Goal: Information Seeking & Learning: Learn about a topic

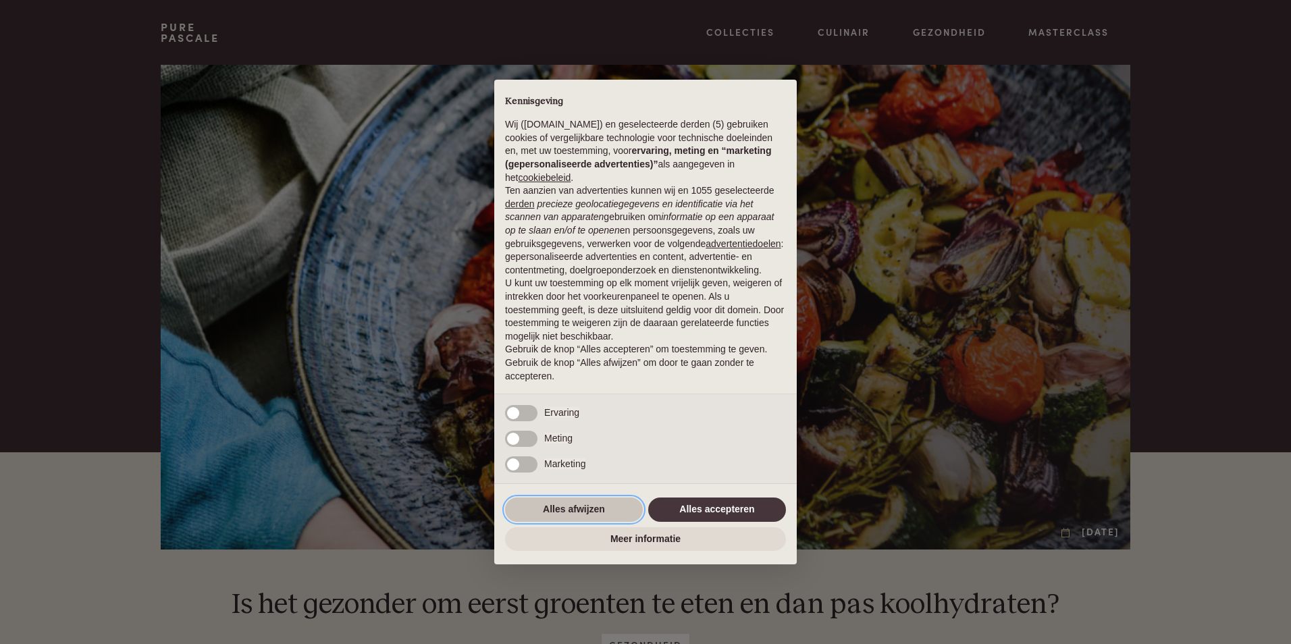
click at [584, 507] on button "Alles afwijzen" at bounding box center [574, 510] width 138 height 24
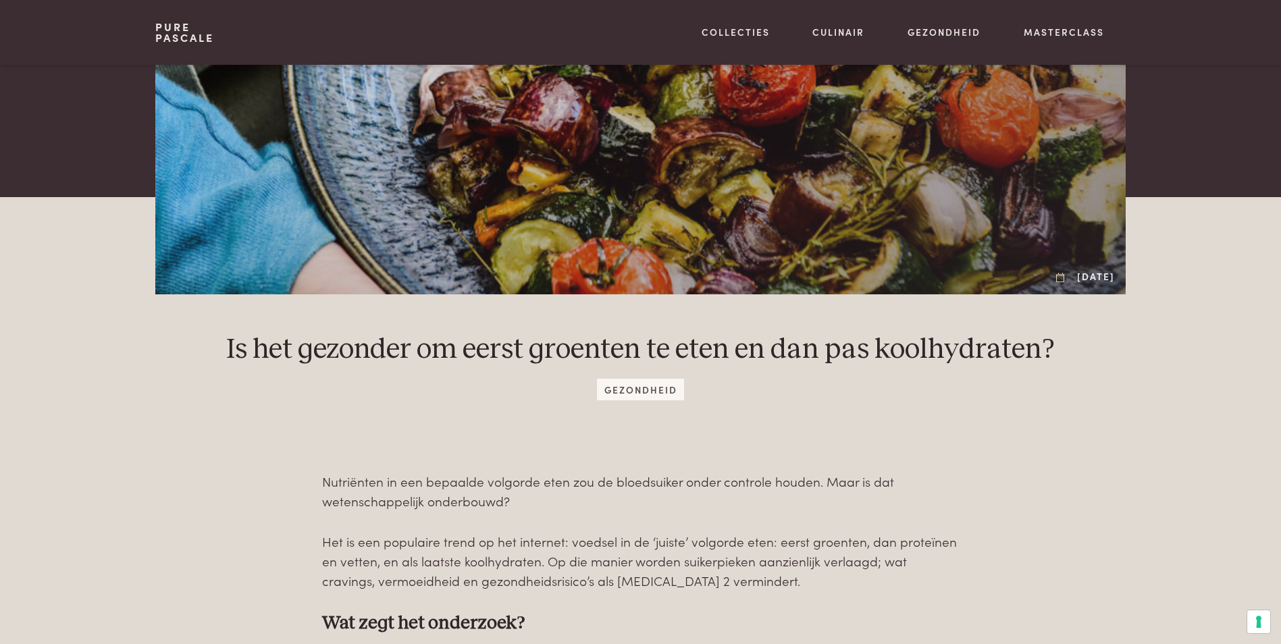
scroll to position [338, 0]
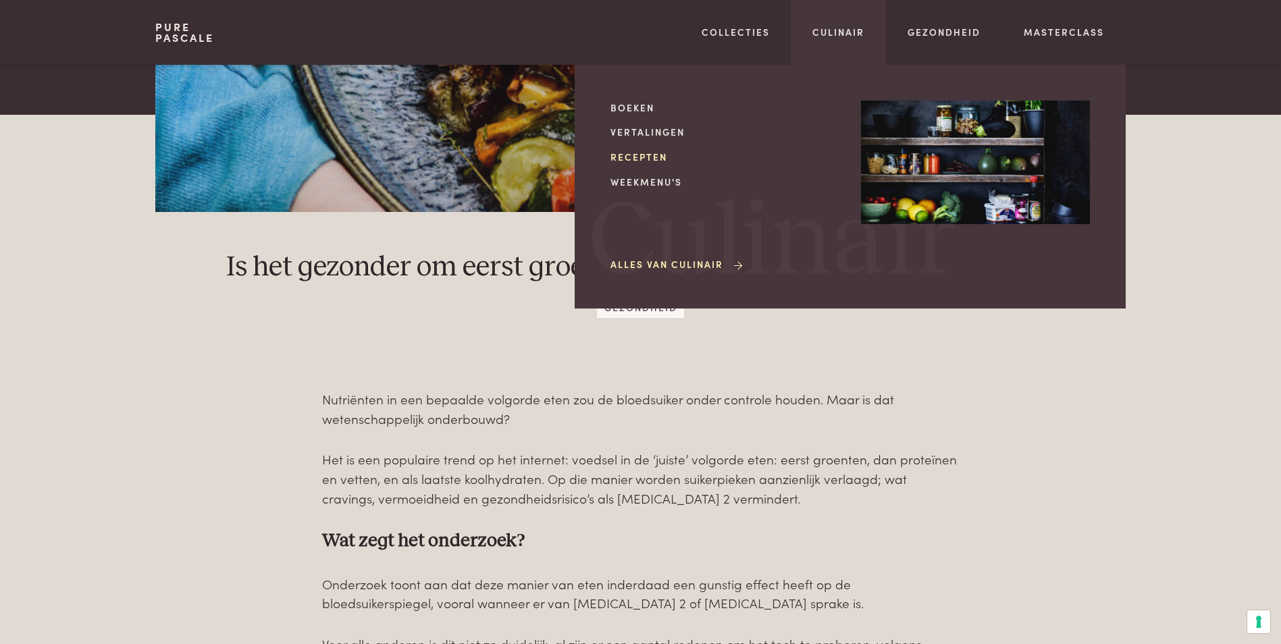
click at [617, 155] on link "Recepten" at bounding box center [725, 157] width 229 height 14
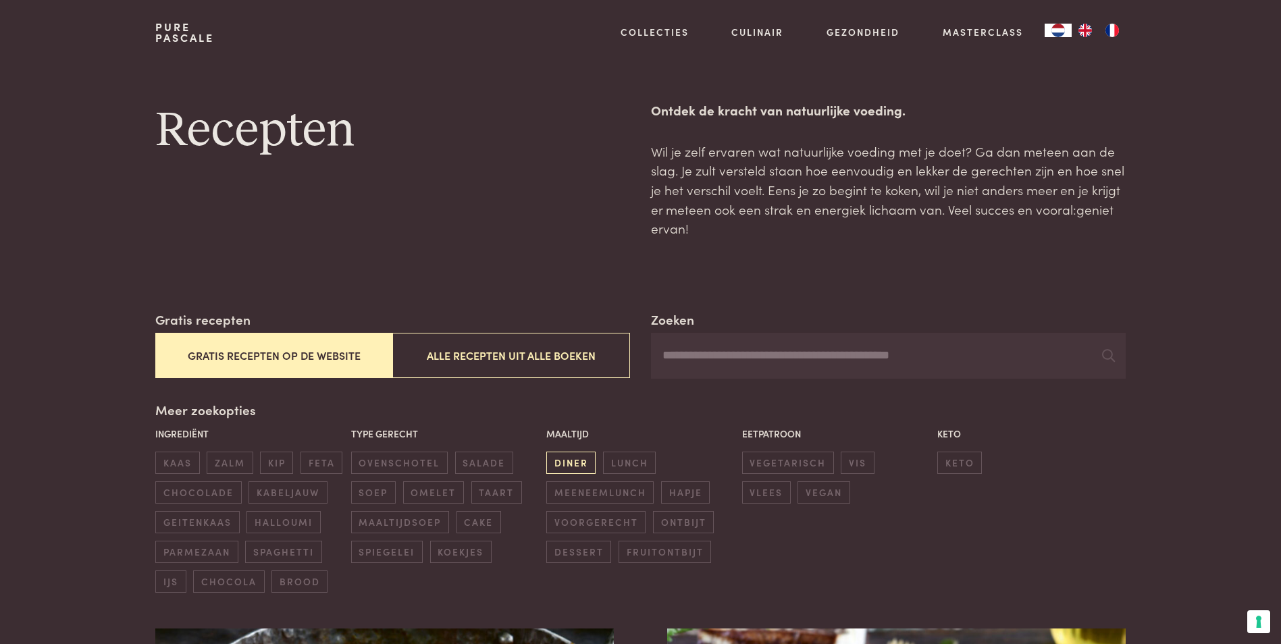
click at [579, 459] on span "diner" at bounding box center [570, 463] width 49 height 22
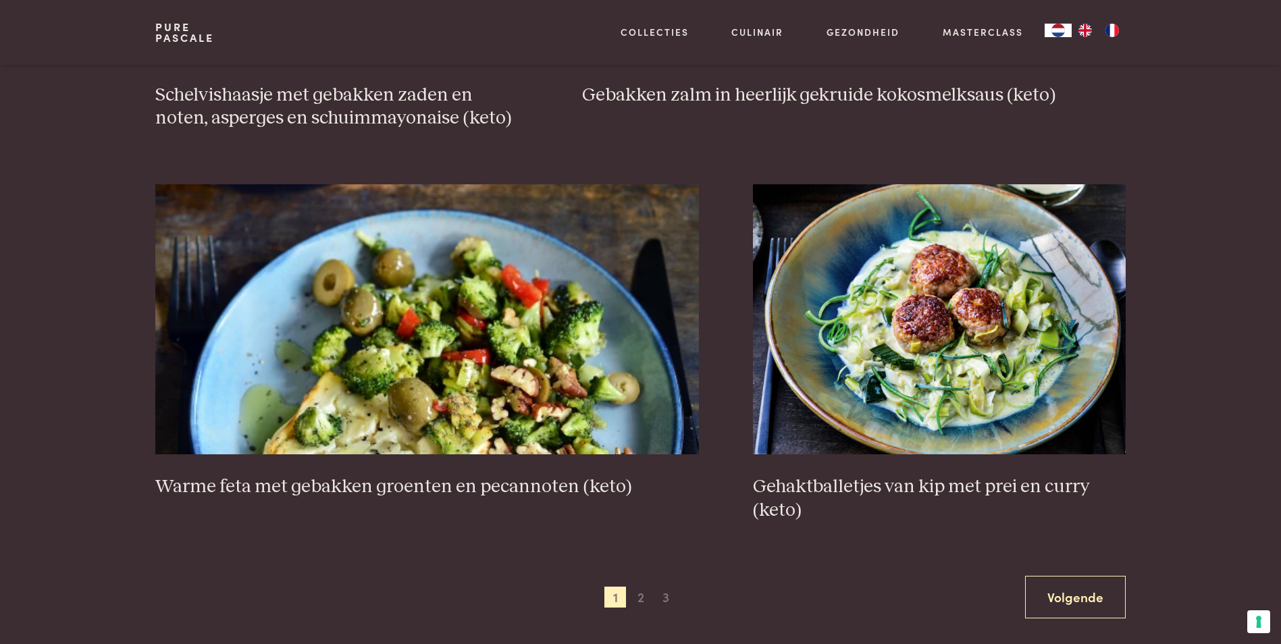
scroll to position [2336, 0]
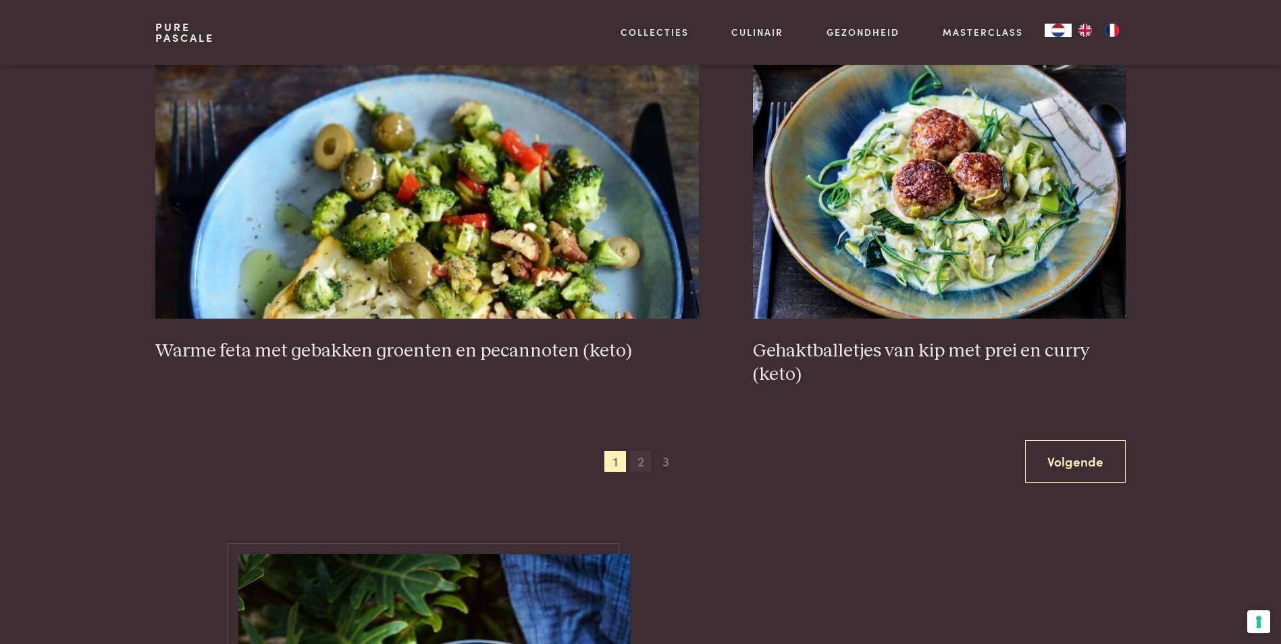
click at [635, 465] on span "2" at bounding box center [641, 462] width 22 height 22
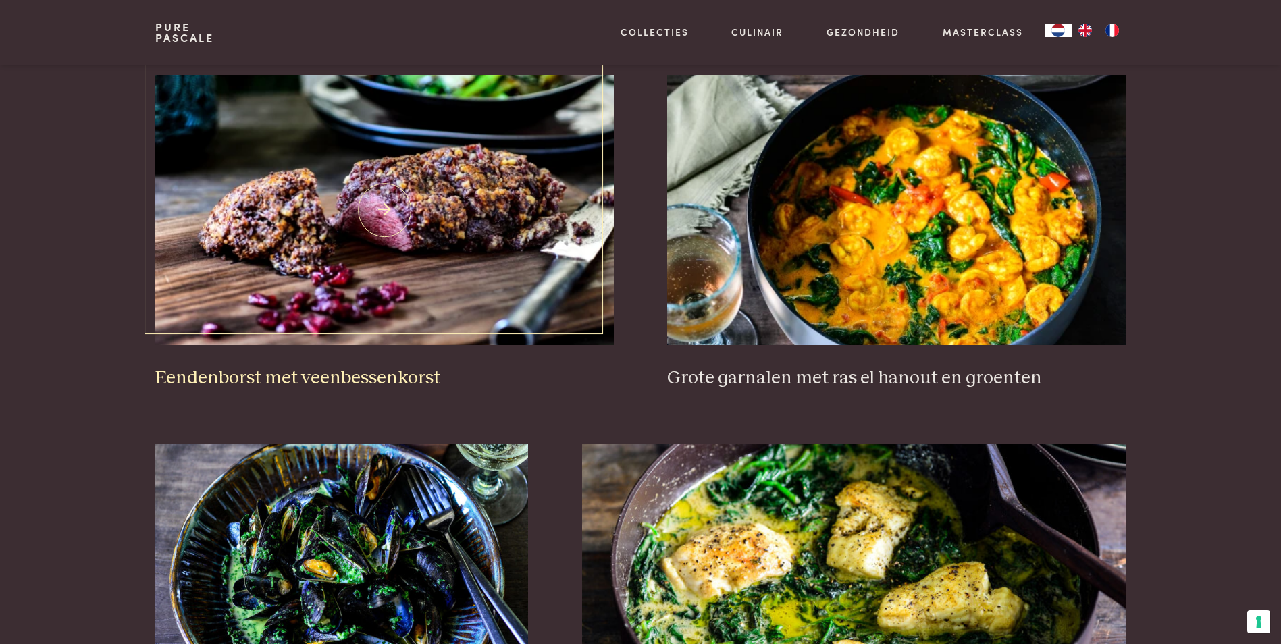
scroll to position [580, 0]
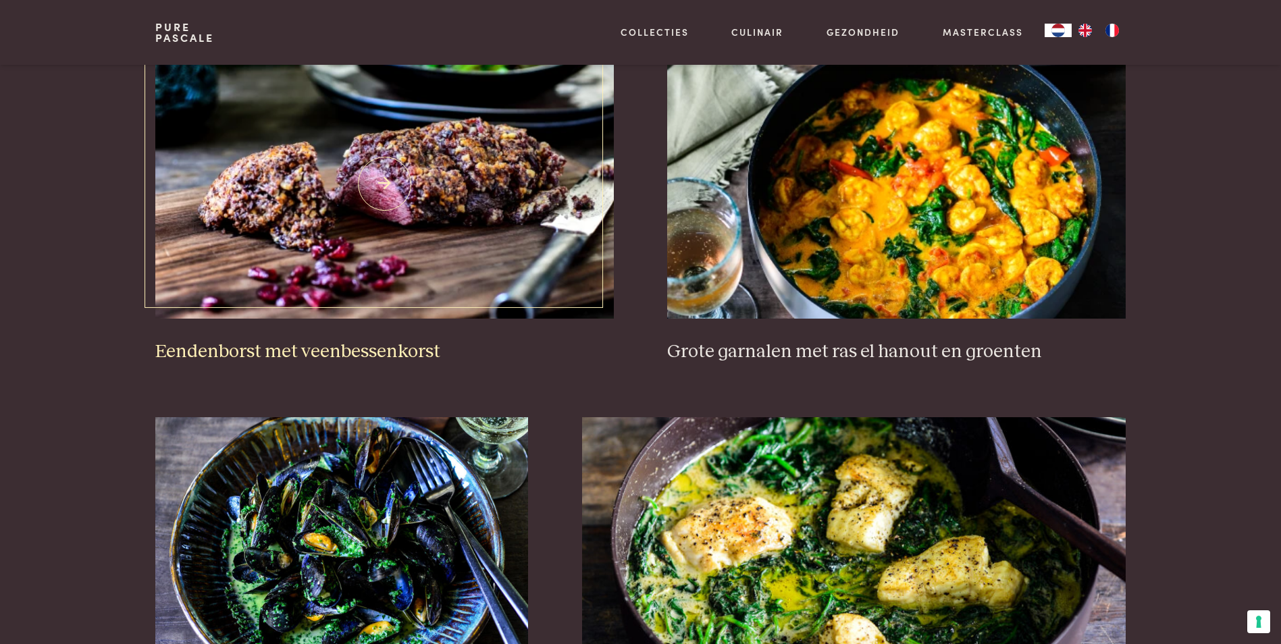
click at [404, 226] on img at bounding box center [384, 184] width 458 height 270
